Goal: Information Seeking & Learning: Learn about a topic

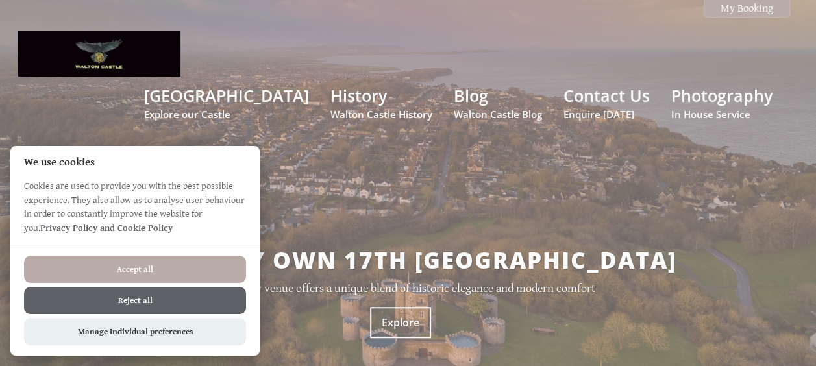
click at [129, 301] on button "Reject all" at bounding box center [135, 300] width 222 height 27
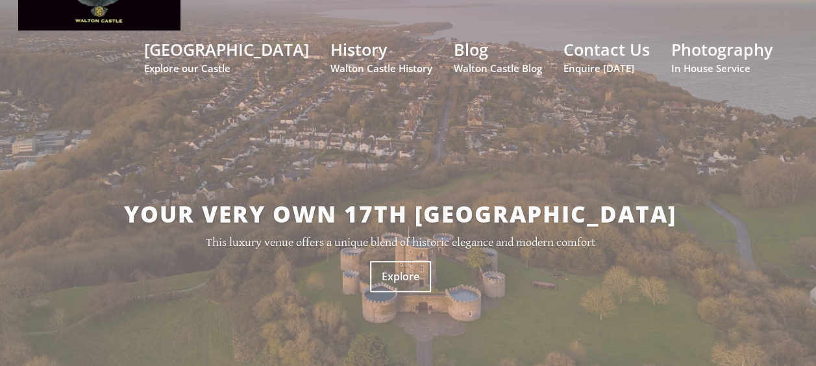
scroll to position [140, 0]
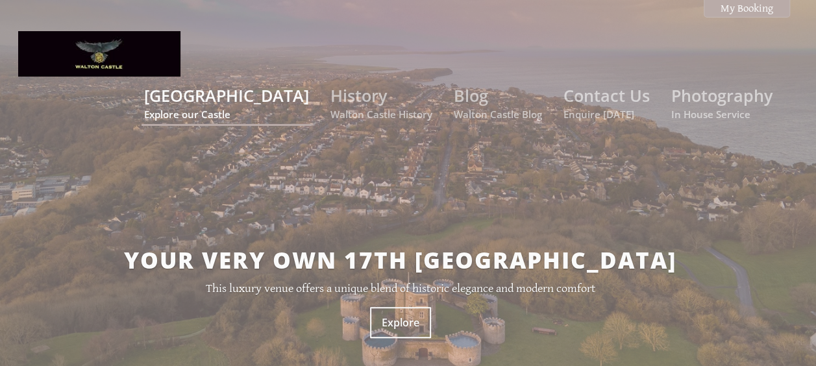
click at [275, 108] on small "Explore our Castle" at bounding box center [226, 114] width 165 height 13
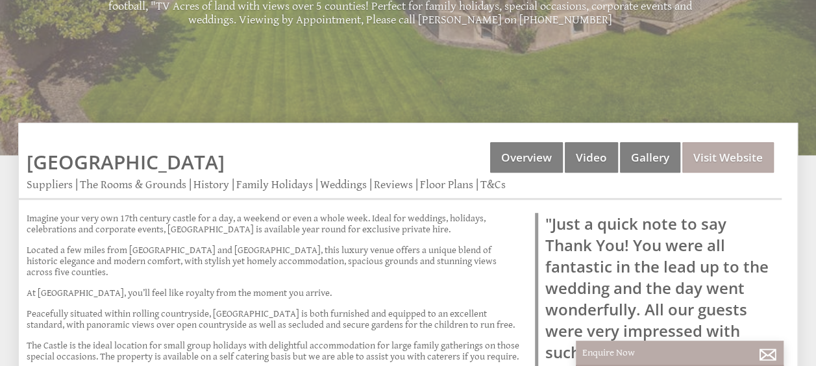
scroll to position [325, 0]
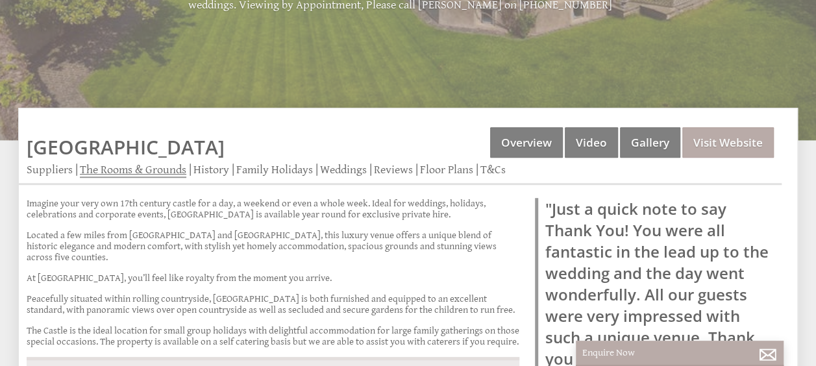
click at [160, 163] on link "The Rooms & Grounds" at bounding box center [133, 170] width 106 height 15
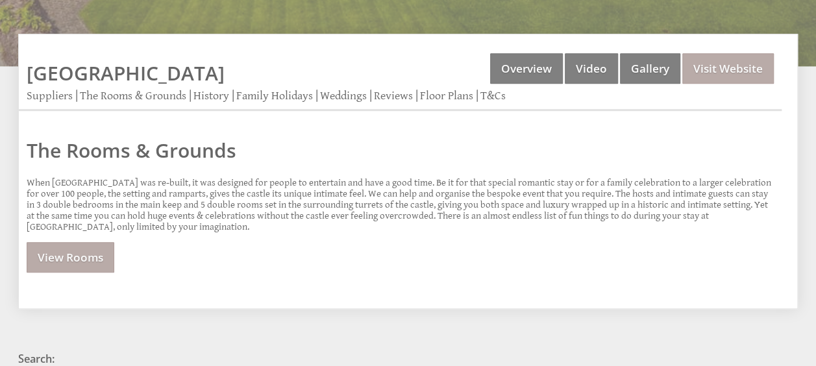
scroll to position [454, 0]
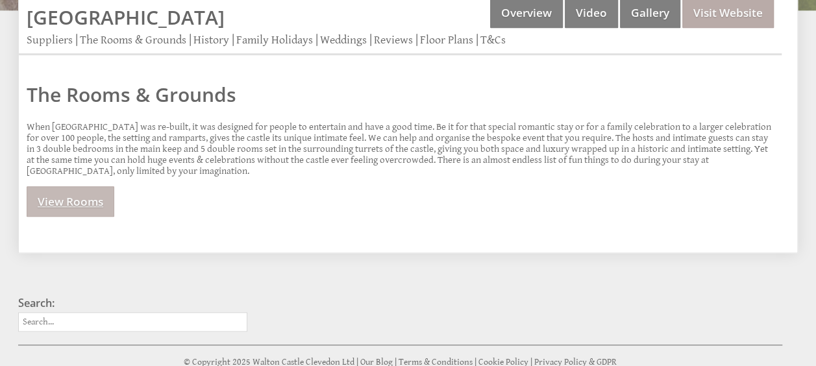
click at [95, 186] on link "View Rooms" at bounding box center [71, 201] width 88 height 31
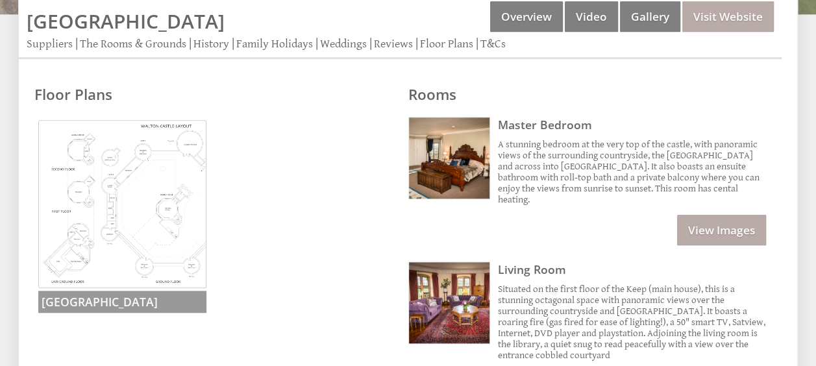
scroll to position [454, 0]
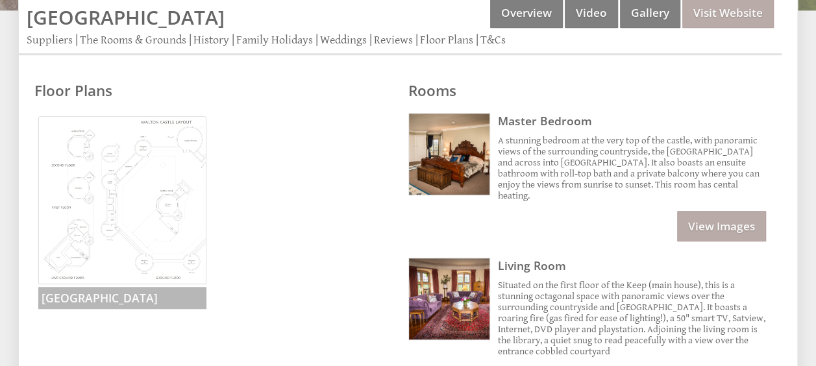
click at [136, 287] on h3 "[GEOGRAPHIC_DATA]" at bounding box center [122, 298] width 168 height 22
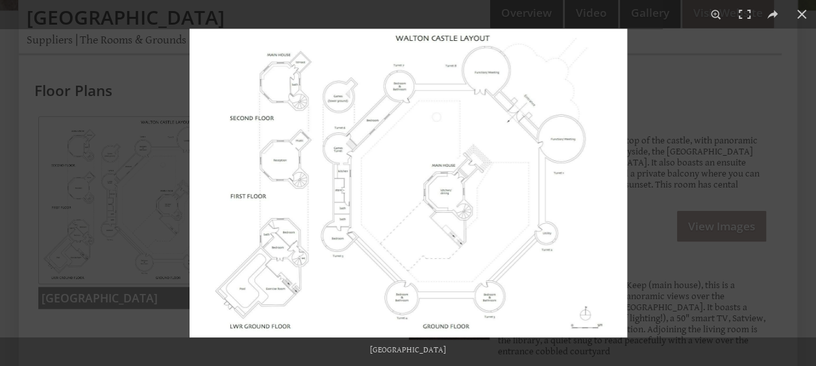
click at [438, 196] on img at bounding box center [409, 183] width 438 height 309
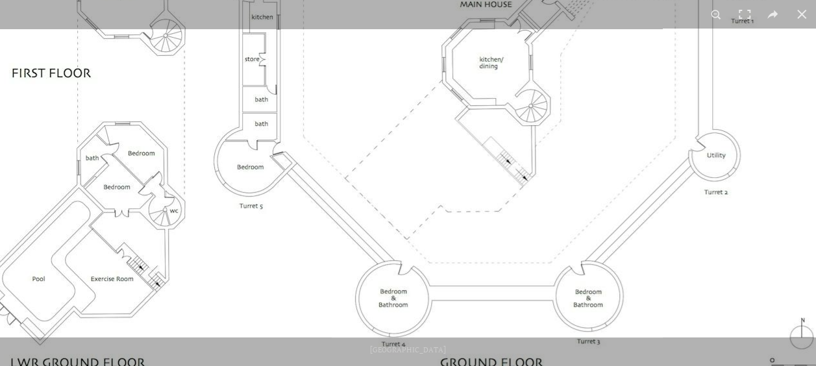
drag, startPoint x: 495, startPoint y: 201, endPoint x: 515, endPoint y: 78, distance: 125.1
click at [515, 78] on img at bounding box center [408, 43] width 974 height 688
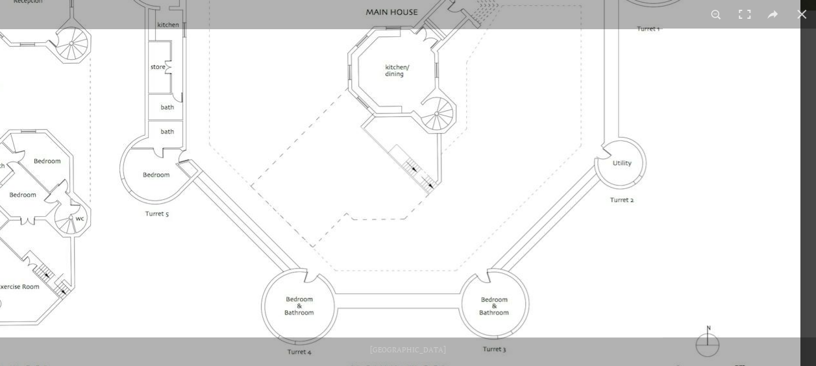
drag, startPoint x: 451, startPoint y: 122, endPoint x: 324, endPoint y: 177, distance: 138.4
click at [324, 177] on img at bounding box center [314, 51] width 974 height 688
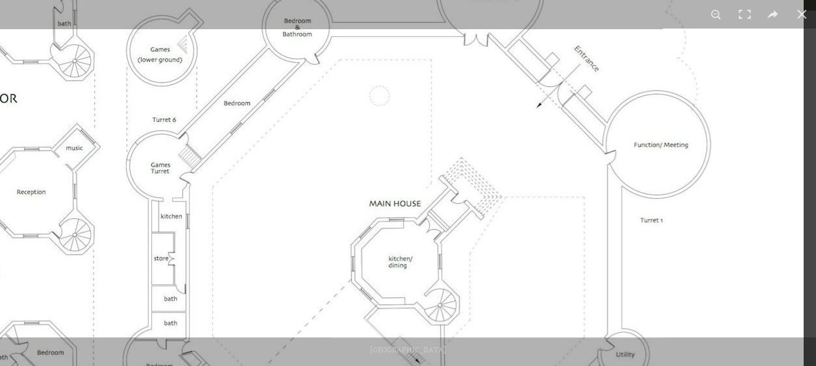
drag, startPoint x: 436, startPoint y: 120, endPoint x: 395, endPoint y: 330, distance: 213.8
click at [395, 330] on img at bounding box center [317, 243] width 974 height 688
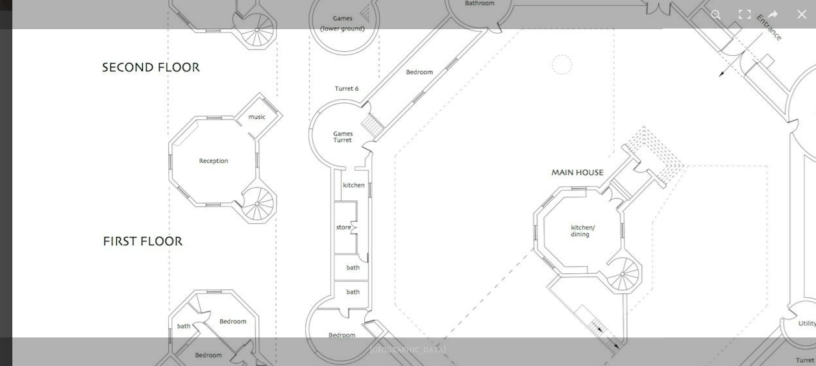
drag, startPoint x: 454, startPoint y: 165, endPoint x: 652, endPoint y: 143, distance: 199.2
click at [652, 143] on img at bounding box center [499, 212] width 974 height 688
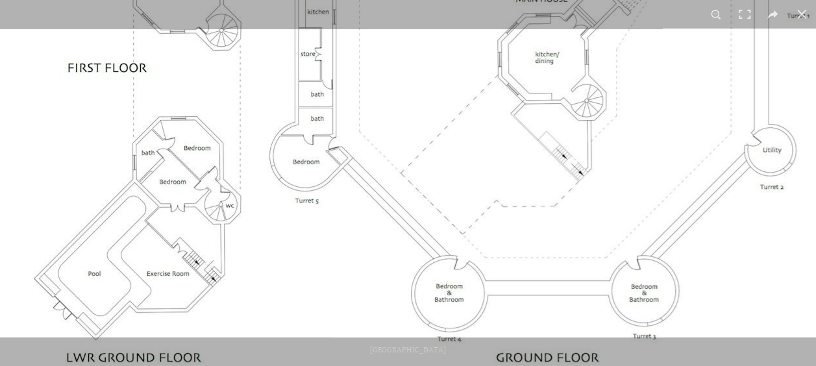
drag, startPoint x: 468, startPoint y: 278, endPoint x: 453, endPoint y: 93, distance: 185.6
click at [453, 93] on img at bounding box center [464, 38] width 974 height 688
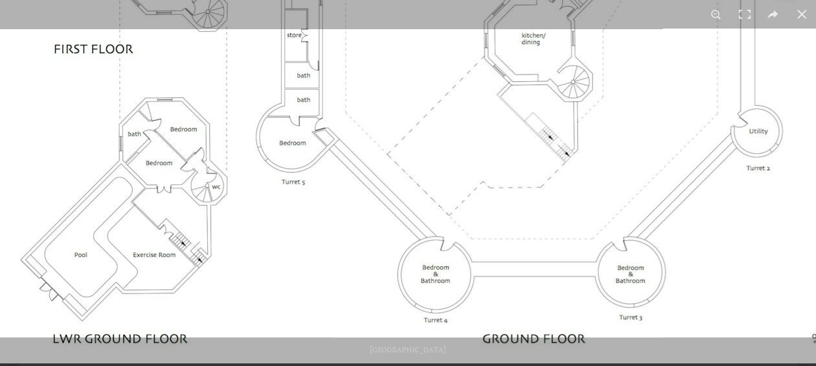
drag, startPoint x: 384, startPoint y: 240, endPoint x: 370, endPoint y: 206, distance: 36.4
click at [370, 206] on img at bounding box center [450, 19] width 974 height 688
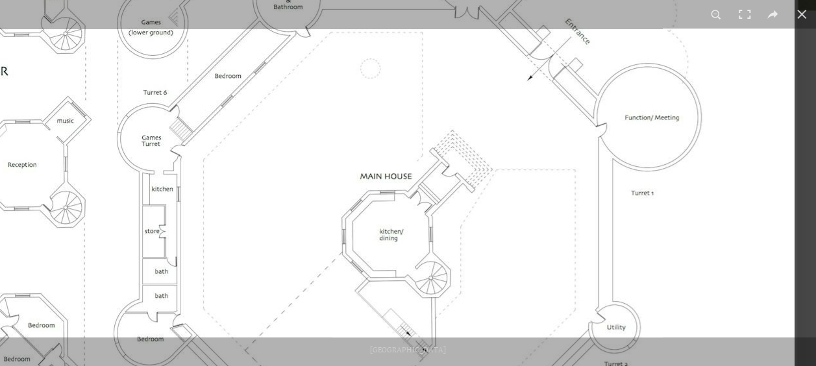
drag, startPoint x: 414, startPoint y: 125, endPoint x: 225, endPoint y: 317, distance: 270.4
click at [225, 317] on img at bounding box center [308, 215] width 974 height 688
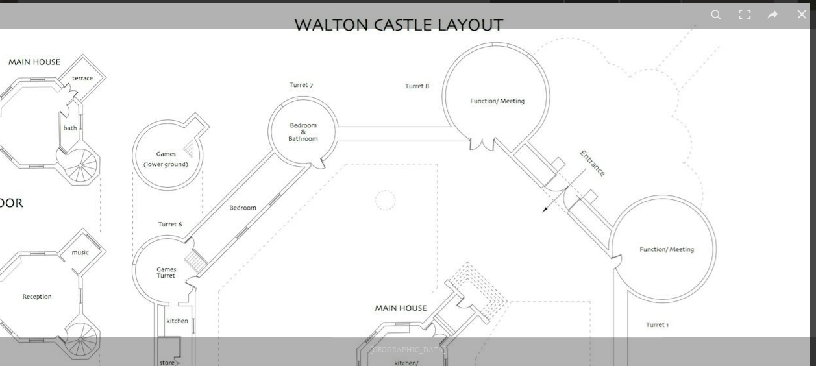
drag, startPoint x: 303, startPoint y: 144, endPoint x: 281, endPoint y: 285, distance: 142.6
click at [281, 285] on img at bounding box center [323, 347] width 974 height 688
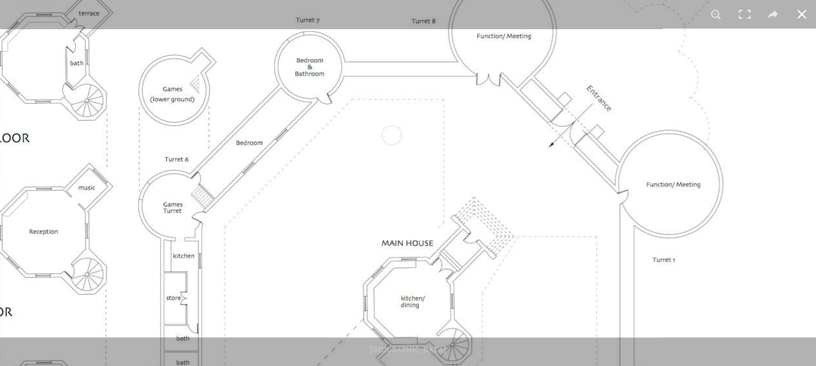
click at [809, 10] on button at bounding box center [801, 14] width 29 height 29
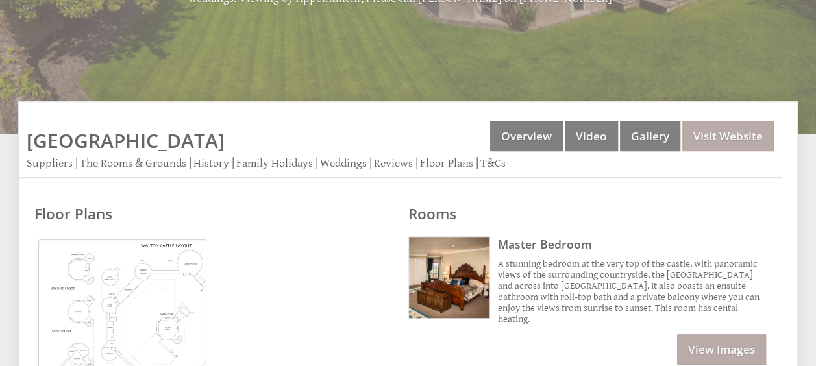
scroll to position [390, 0]
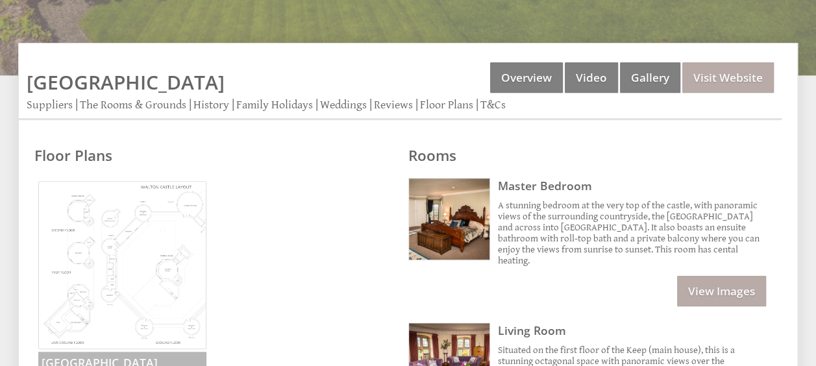
click at [121, 236] on img at bounding box center [122, 265] width 168 height 168
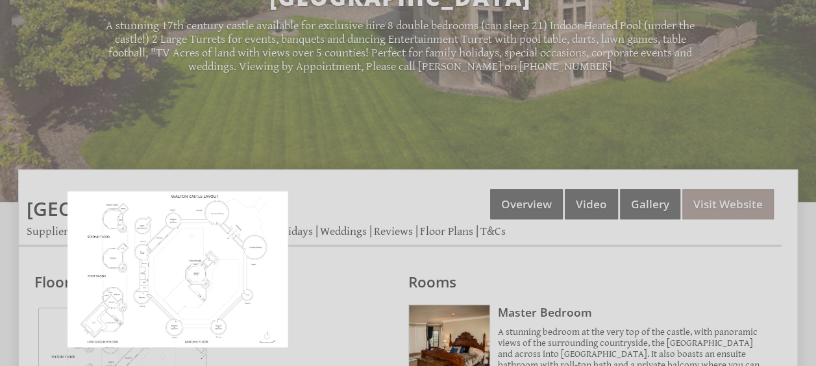
scroll to position [260, 0]
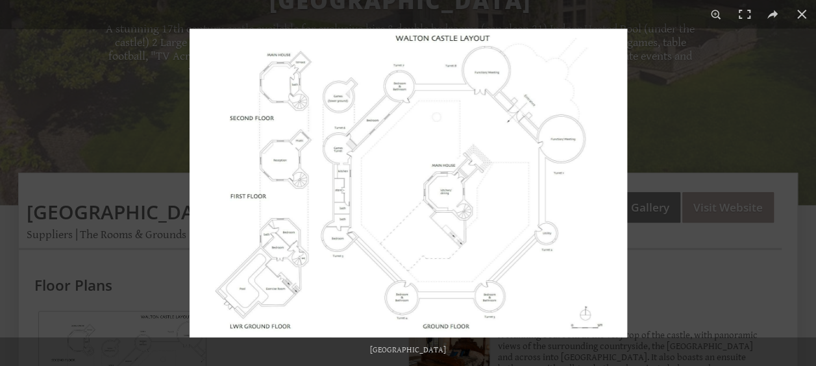
click at [438, 206] on img at bounding box center [409, 183] width 438 height 309
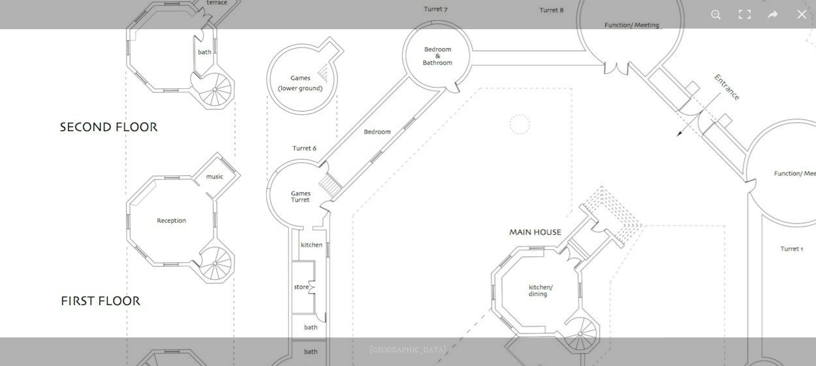
drag, startPoint x: 378, startPoint y: 105, endPoint x: 497, endPoint y: 252, distance: 189.2
click at [499, 252] on img at bounding box center [457, 271] width 974 height 688
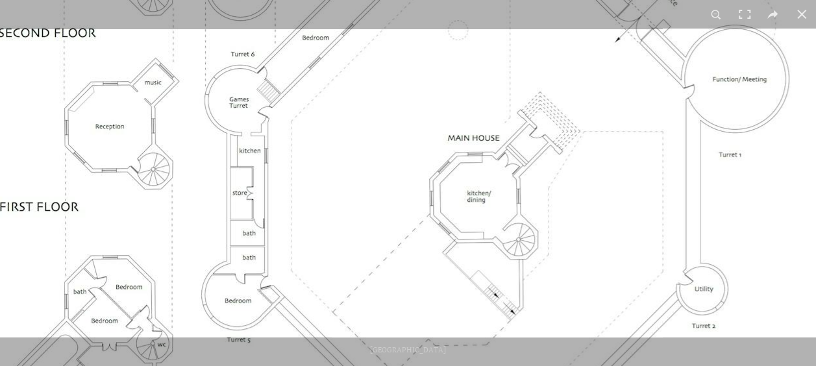
drag, startPoint x: 427, startPoint y: 233, endPoint x: 358, endPoint y: 139, distance: 116.6
click at [358, 139] on img at bounding box center [395, 177] width 974 height 688
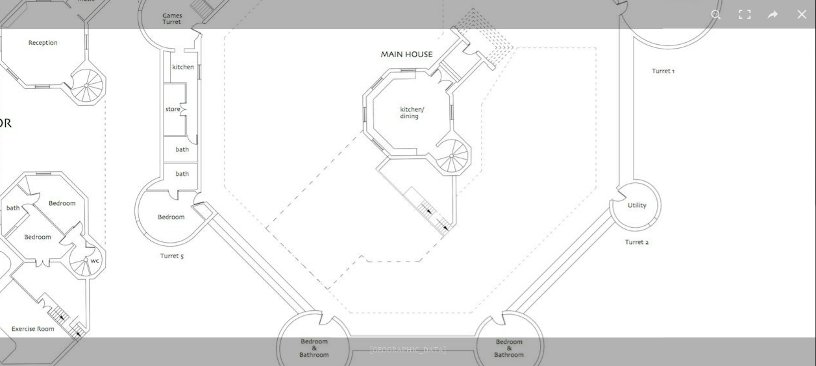
drag, startPoint x: 409, startPoint y: 127, endPoint x: 341, endPoint y: 55, distance: 99.2
click at [341, 55] on img at bounding box center [329, 93] width 974 height 688
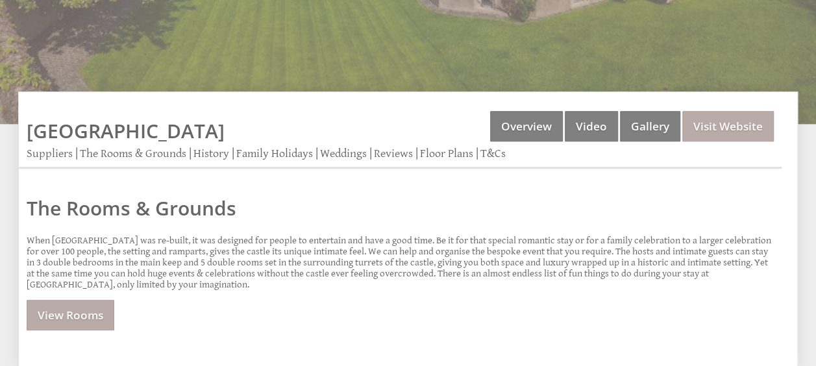
scroll to position [130, 0]
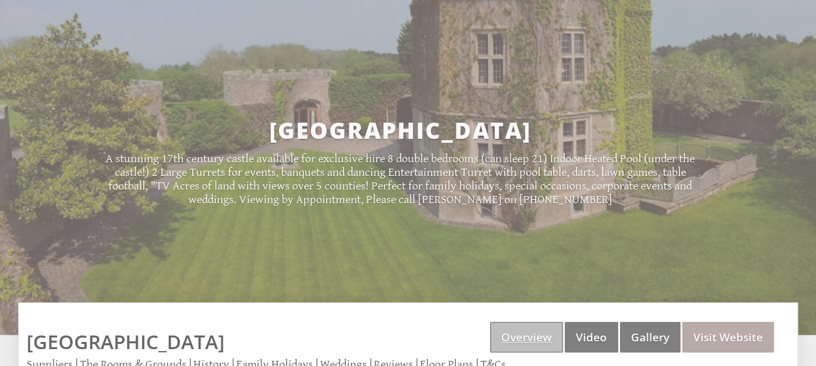
click at [522, 322] on link "Overview" at bounding box center [526, 337] width 73 height 31
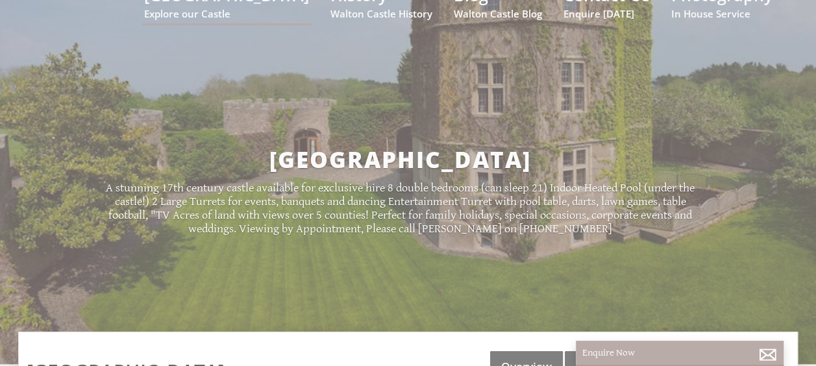
scroll to position [260, 0]
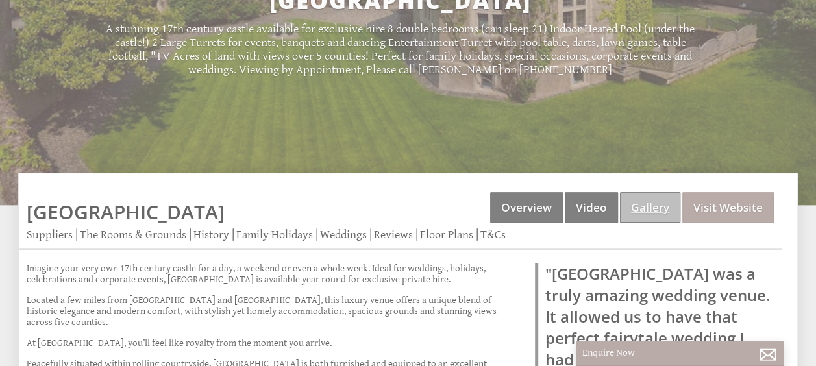
click at [642, 192] on link "Gallery" at bounding box center [650, 207] width 60 height 31
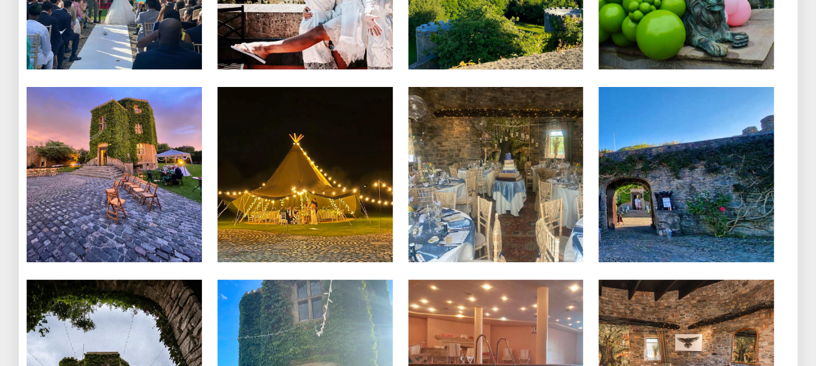
scroll to position [4934, 0]
